Goal: Task Accomplishment & Management: Manage account settings

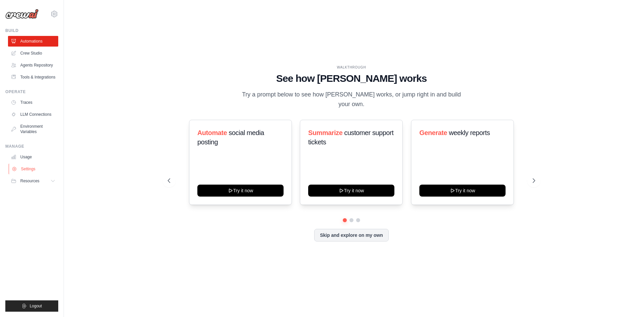
click at [29, 169] on link "Settings" at bounding box center [34, 169] width 50 height 11
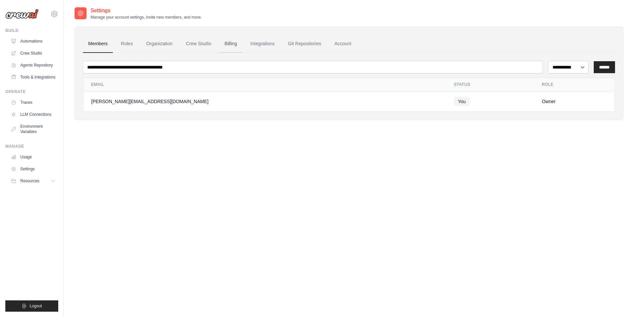
click at [226, 41] on link "Billing" at bounding box center [230, 44] width 23 height 18
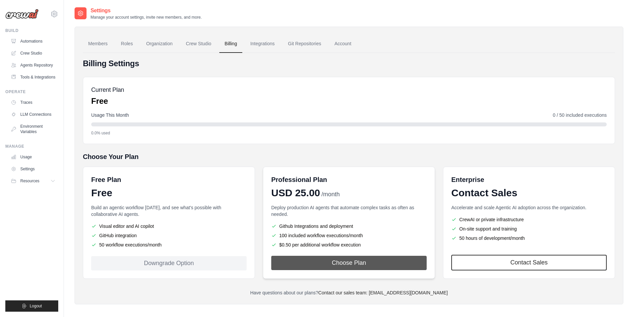
click at [379, 263] on button "Choose Plan" at bounding box center [349, 263] width 156 height 14
click at [320, 264] on button "Choose Plan" at bounding box center [349, 263] width 156 height 14
